Goal: Transaction & Acquisition: Purchase product/service

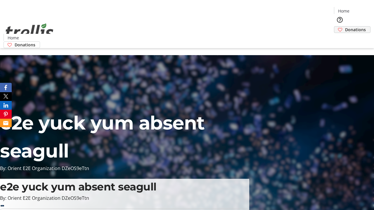
click at [345, 27] on span "Donations" at bounding box center [355, 30] width 21 height 6
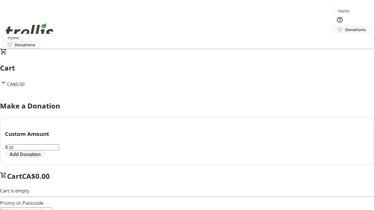
click at [41, 158] on span "Add Donation" at bounding box center [25, 154] width 31 height 7
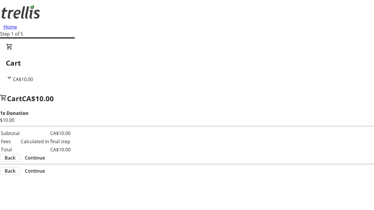
select select "CA"
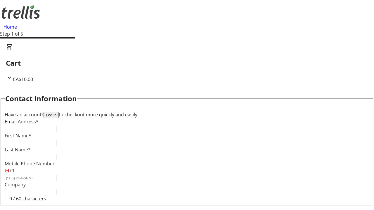
click at [59, 112] on button "Log in" at bounding box center [50, 115] width 15 height 6
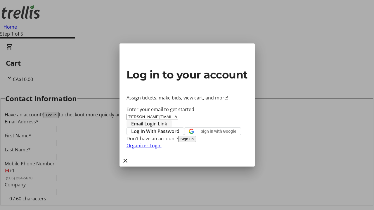
type input "[PERSON_NAME][EMAIL_ADDRESS][DOMAIN_NAME]"
click at [167, 120] on span "Email Login Link" at bounding box center [149, 123] width 36 height 7
